Goal: Find specific page/section: Find specific page/section

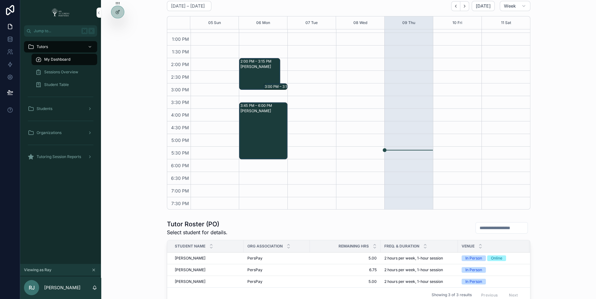
scroll to position [120, 0]
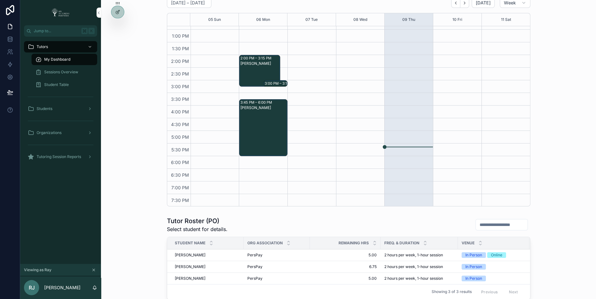
click at [0, 0] on icon at bounding box center [0, 0] width 0 height 0
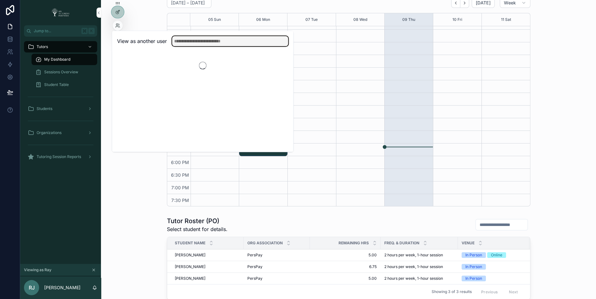
click at [218, 38] on input "text" at bounding box center [230, 41] width 116 height 10
type input "****"
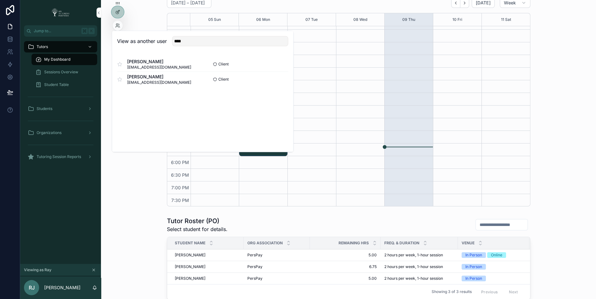
click at [0, 0] on button "Select" at bounding box center [0, 0] width 0 height 0
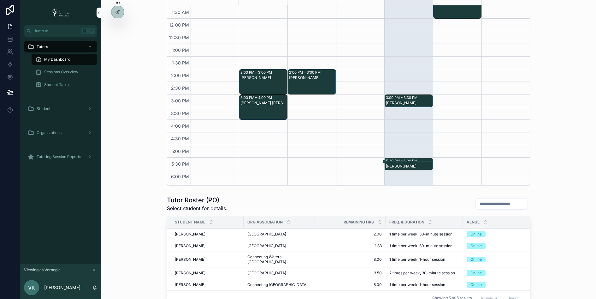
scroll to position [113, 0]
click at [266, 181] on div "2:00 PM – 3:00 PM [PERSON_NAME] 3:00 PM – 4:00 PM [PERSON_NAME] [PERSON_NAME]" at bounding box center [263, 56] width 49 height 328
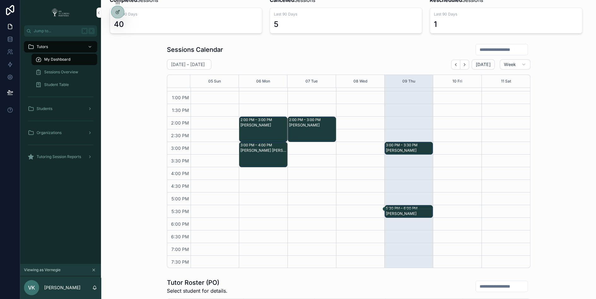
scroll to position [65, 0]
